Goal: Task Accomplishment & Management: Manage account settings

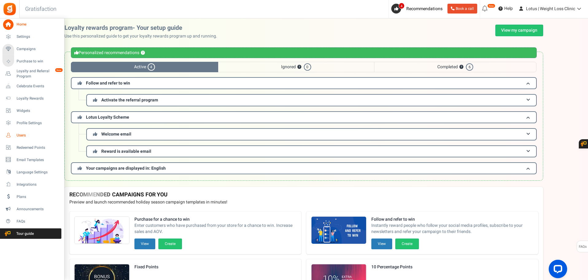
click at [24, 137] on span "Users" at bounding box center [38, 135] width 43 height 5
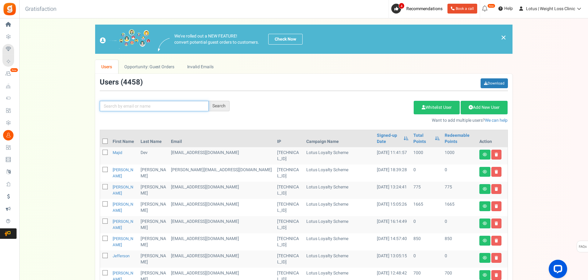
click at [133, 106] on input "text" at bounding box center [154, 106] width 109 height 10
type input "[PERSON_NAME]"
click at [218, 105] on div "Search" at bounding box center [219, 106] width 21 height 10
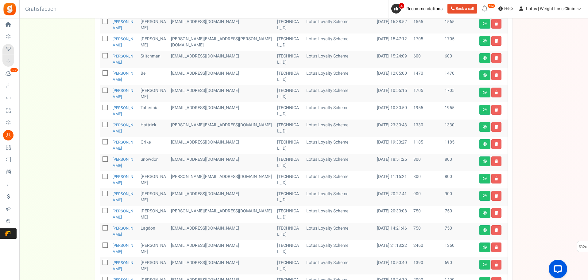
scroll to position [214, 0]
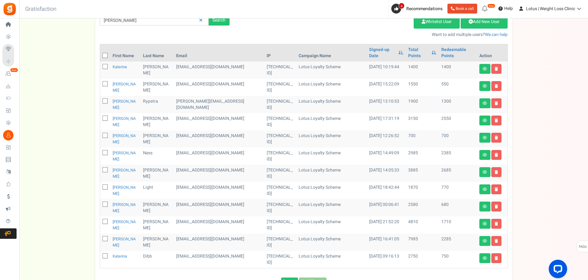
scroll to position [96, 0]
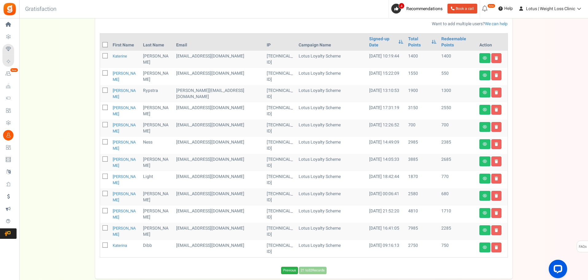
click at [284, 266] on link "Previous" at bounding box center [289, 269] width 17 height 7
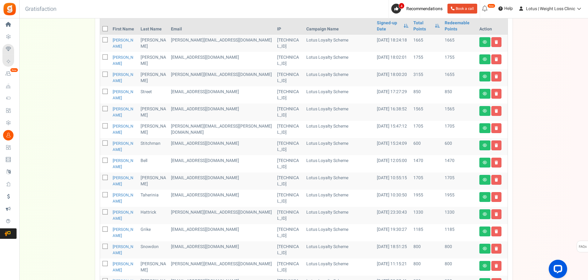
scroll to position [127, 0]
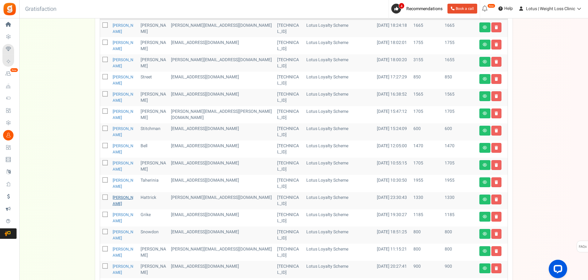
click at [117, 194] on link "[PERSON_NAME]" at bounding box center [123, 200] width 21 height 12
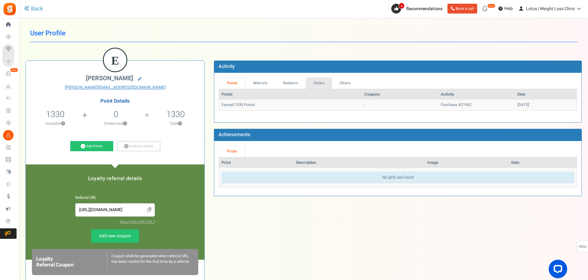
click at [322, 84] on link "Orders" at bounding box center [319, 82] width 26 height 11
drag, startPoint x: 222, startPoint y: 106, endPoint x: 235, endPoint y: 106, distance: 12.9
click at [235, 106] on td "21942" at bounding box center [254, 104] width 71 height 11
copy td "21942"
click at [279, 105] on td "21942" at bounding box center [254, 104] width 71 height 11
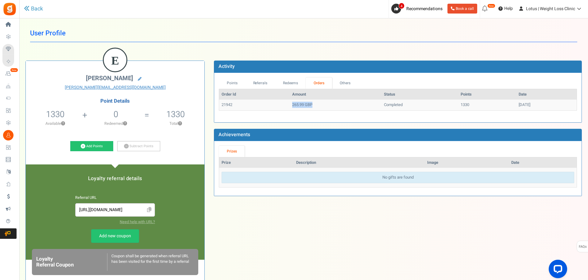
drag, startPoint x: 284, startPoint y: 104, endPoint x: 325, endPoint y: 104, distance: 41.4
click at [326, 105] on td "265.99 GBP" at bounding box center [336, 104] width 92 height 11
click at [324, 104] on td "265.99 GBP" at bounding box center [336, 104] width 92 height 11
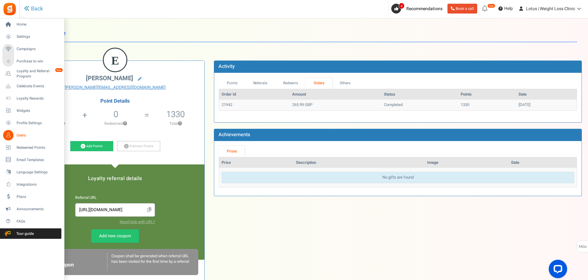
click at [21, 133] on span "Users" at bounding box center [38, 135] width 43 height 5
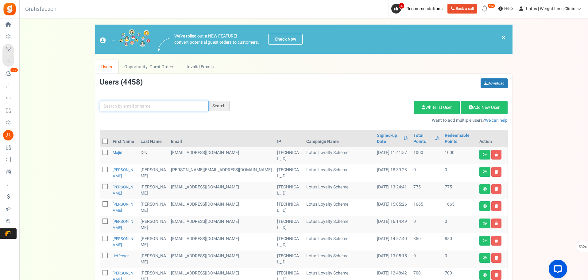
click at [136, 109] on input "text" at bounding box center [154, 106] width 109 height 10
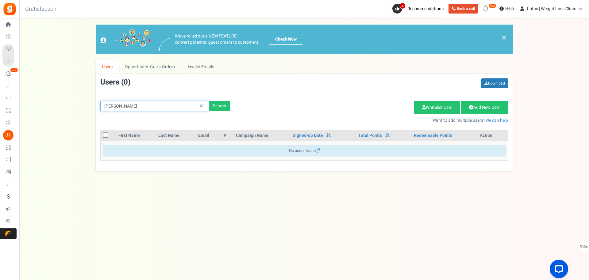
type input "[PERSON_NAME]"
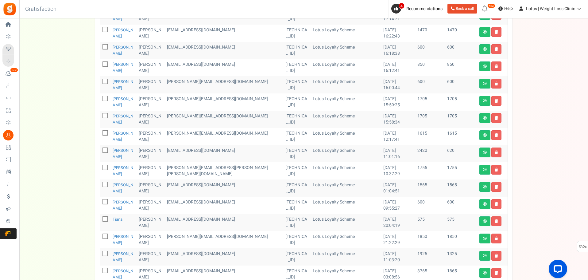
scroll to position [214, 0]
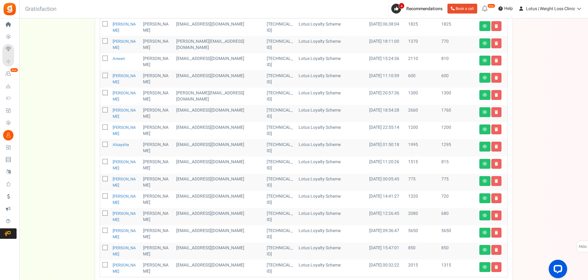
scroll to position [91, 0]
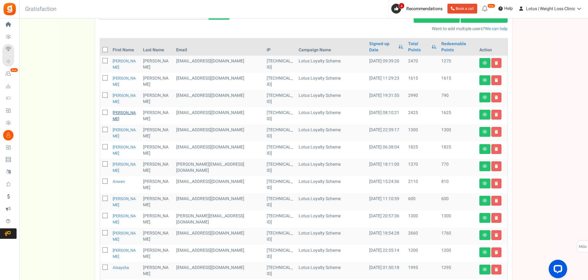
click at [118, 110] on link "[PERSON_NAME]" at bounding box center [124, 116] width 23 height 12
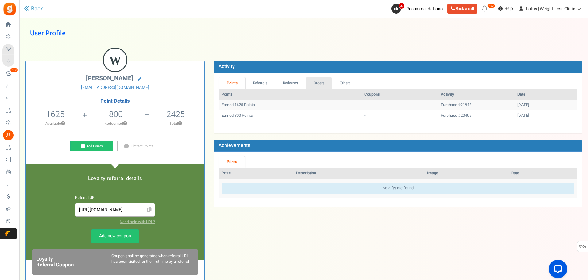
click at [310, 84] on link "Orders" at bounding box center [319, 82] width 26 height 11
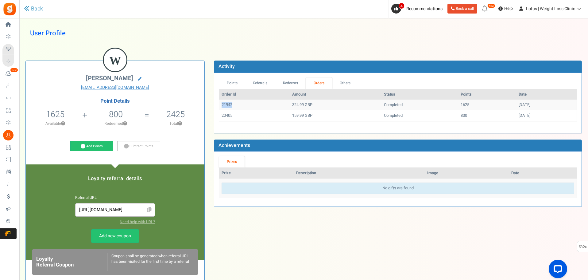
drag, startPoint x: 222, startPoint y: 105, endPoint x: 237, endPoint y: 106, distance: 14.4
click at [237, 106] on td "21942" at bounding box center [254, 104] width 71 height 11
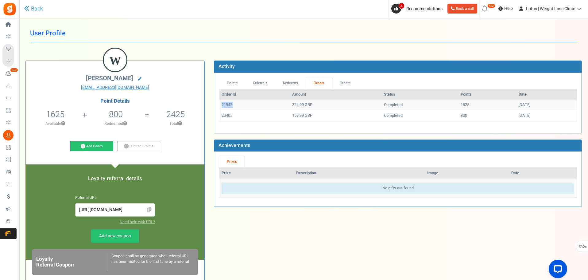
click at [237, 106] on td "21942" at bounding box center [254, 104] width 71 height 11
drag, startPoint x: 237, startPoint y: 106, endPoint x: 221, endPoint y: 106, distance: 16.3
click at [221, 106] on td "21942" at bounding box center [254, 104] width 71 height 11
click at [229, 105] on td "21942" at bounding box center [254, 104] width 71 height 11
drag, startPoint x: 302, startPoint y: 105, endPoint x: 275, endPoint y: 105, distance: 27.6
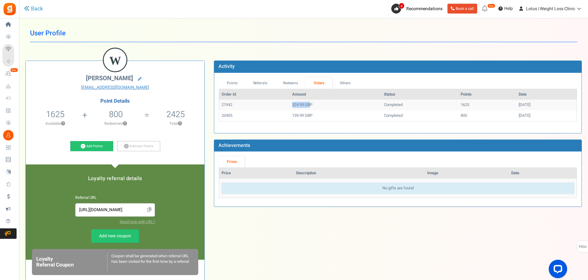
click at [275, 105] on tr "21942 324.99 GBP Completed 1625 [DATE]" at bounding box center [398, 104] width 358 height 11
click at [275, 105] on td "21942" at bounding box center [254, 104] width 71 height 11
drag, startPoint x: 237, startPoint y: 107, endPoint x: 242, endPoint y: 107, distance: 5.5
click at [242, 107] on td "21942" at bounding box center [254, 104] width 71 height 11
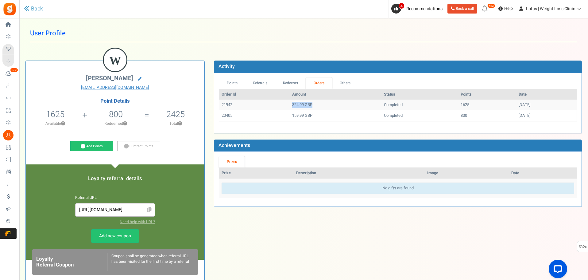
drag, startPoint x: 296, startPoint y: 106, endPoint x: 277, endPoint y: 106, distance: 19.4
click at [278, 106] on tr "21942 324.99 GBP Completed 1625 [DATE]" at bounding box center [398, 104] width 358 height 11
click at [277, 106] on td "21942" at bounding box center [254, 104] width 71 height 11
click at [226, 87] on link "Points" at bounding box center [232, 82] width 26 height 11
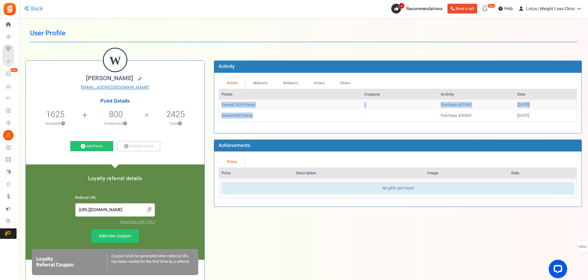
drag, startPoint x: 222, startPoint y: 108, endPoint x: 259, endPoint y: 111, distance: 36.6
click at [259, 111] on tbody "Earned 1625 Points - Purchase #21942 [DATE] Earned 800 Points - Purchase #20405…" at bounding box center [398, 109] width 358 height 21
click at [259, 111] on td "Earned 800 Points" at bounding box center [290, 115] width 143 height 11
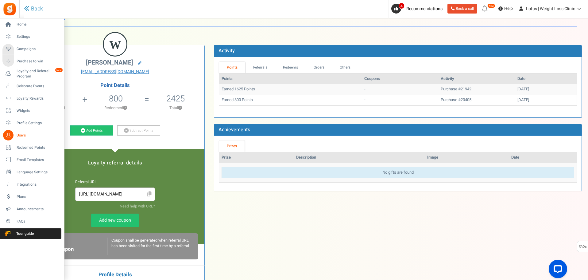
scroll to position [31, 0]
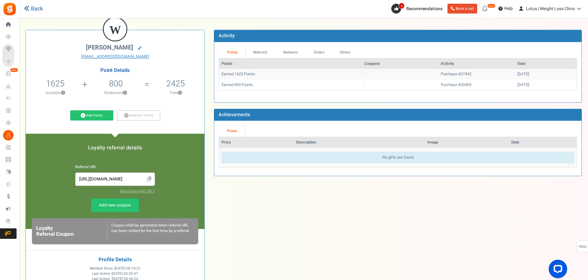
click at [37, 10] on link "Back" at bounding box center [33, 9] width 19 height 8
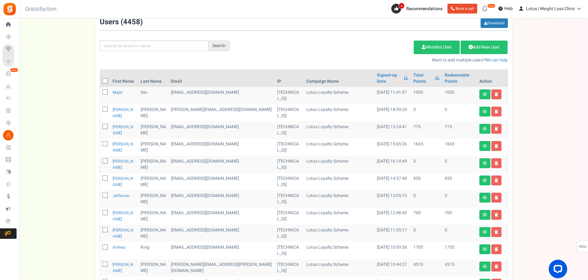
scroll to position [61, 0]
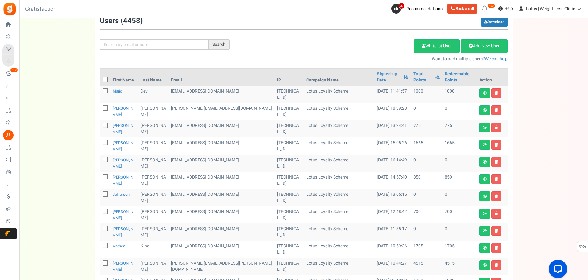
click at [83, 69] on div "We've rolled out a NEW FEATURE! convert potential guest orders to customers. Ch…" at bounding box center [303, 207] width 556 height 488
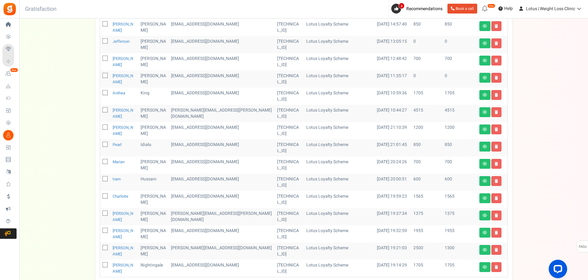
scroll to position [0, 0]
